Goal: Check status: Check status

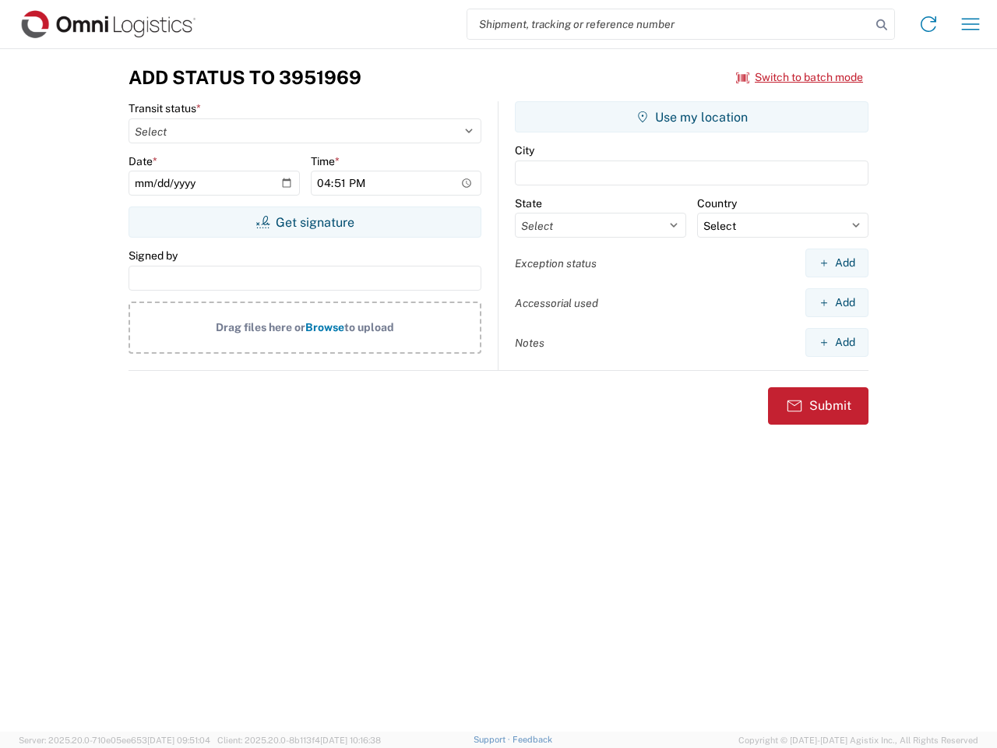
click at [669, 24] on input "search" at bounding box center [670, 24] width 404 height 30
click at [882, 25] on icon at bounding box center [882, 25] width 22 height 22
click at [929, 24] on icon at bounding box center [928, 24] width 25 height 25
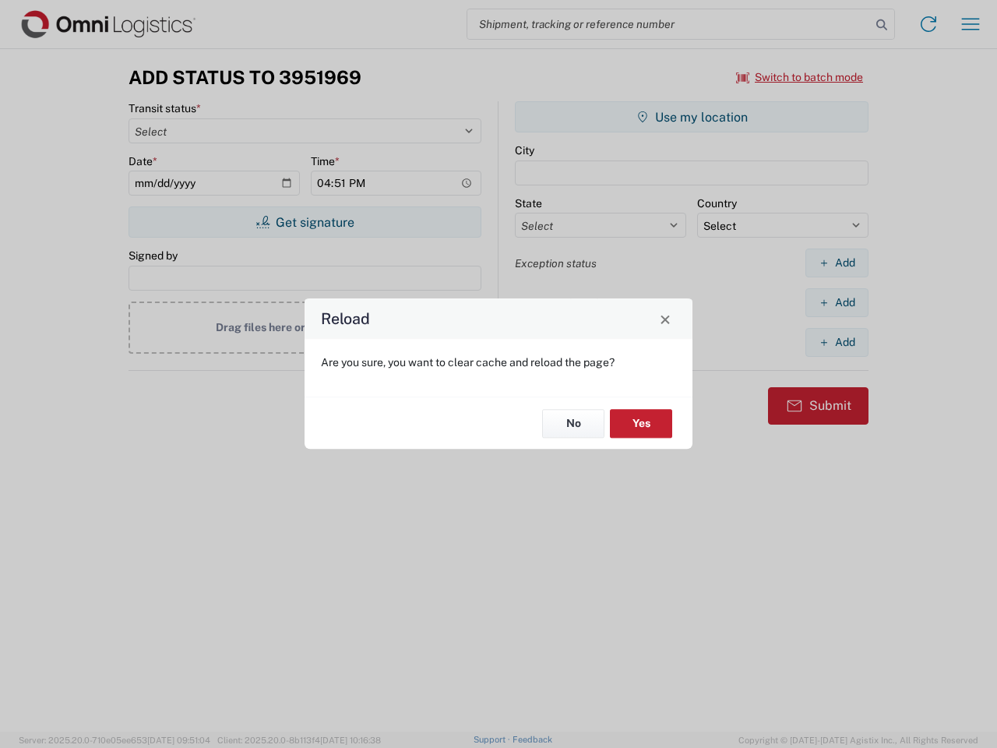
click at [971, 24] on div "Reload Are you sure, you want to clear cache and reload the page? No Yes" at bounding box center [498, 374] width 997 height 748
click at [800, 77] on div "Reload Are you sure, you want to clear cache and reload the page? No Yes" at bounding box center [498, 374] width 997 height 748
click at [305, 222] on div "Reload Are you sure, you want to clear cache and reload the page? No Yes" at bounding box center [498, 374] width 997 height 748
click at [692, 117] on div "Reload Are you sure, you want to clear cache and reload the page? No Yes" at bounding box center [498, 374] width 997 height 748
click at [837, 263] on div "Reload Are you sure, you want to clear cache and reload the page? No Yes" at bounding box center [498, 374] width 997 height 748
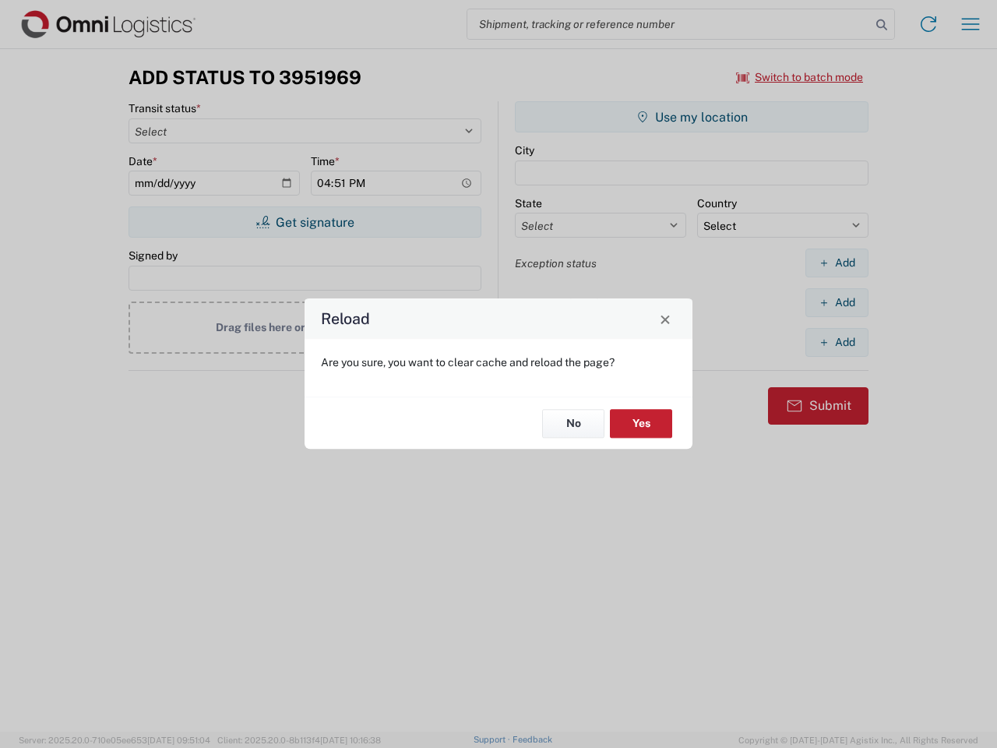
click at [837, 302] on div "Reload Are you sure, you want to clear cache and reload the page? No Yes" at bounding box center [498, 374] width 997 height 748
click at [837, 342] on div "Reload Are you sure, you want to clear cache and reload the page? No Yes" at bounding box center [498, 374] width 997 height 748
